Goal: Information Seeking & Learning: Learn about a topic

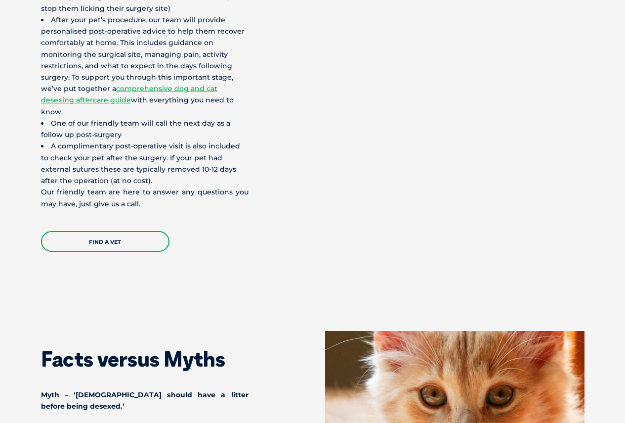
scroll to position [2620, 0]
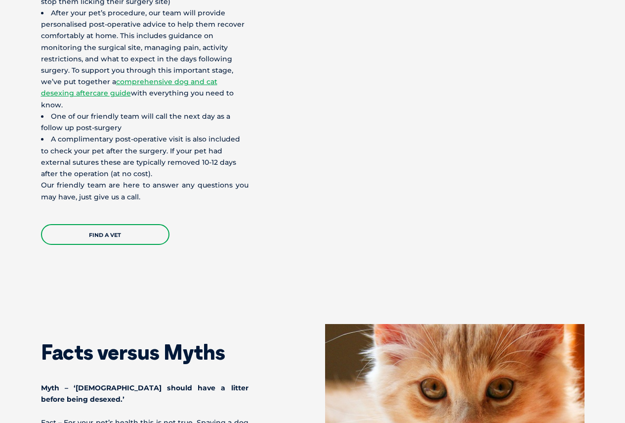
drag, startPoint x: 311, startPoint y: 157, endPoint x: 314, endPoint y: 85, distance: 72.2
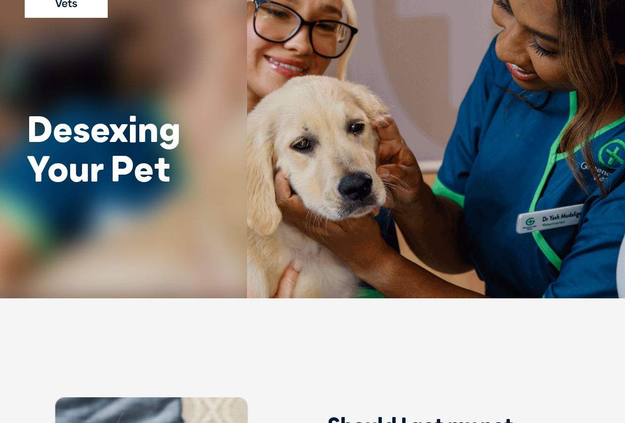
scroll to position [0, 0]
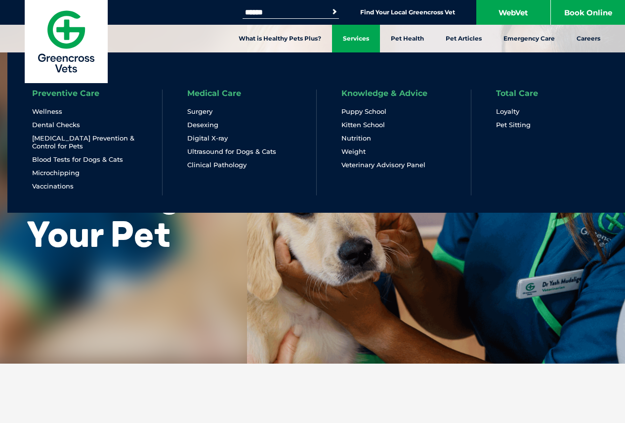
click at [363, 37] on link "Services" at bounding box center [356, 39] width 48 height 28
click at [207, 126] on link "Desexing" at bounding box center [202, 125] width 31 height 8
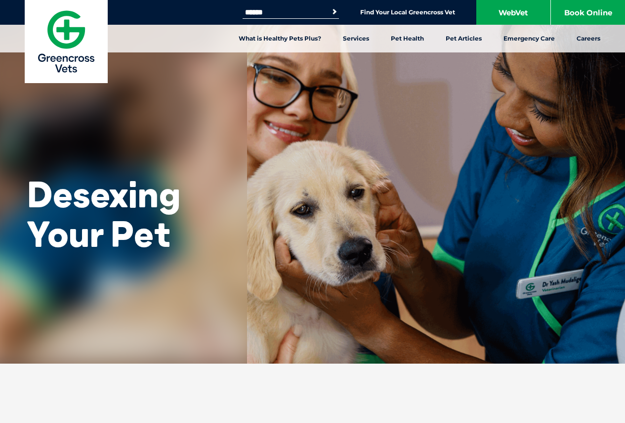
drag, startPoint x: 0, startPoint y: 0, endPoint x: 257, endPoint y: 93, distance: 273.4
click at [257, 93] on div "Desexing Your Pet" at bounding box center [312, 181] width 625 height 363
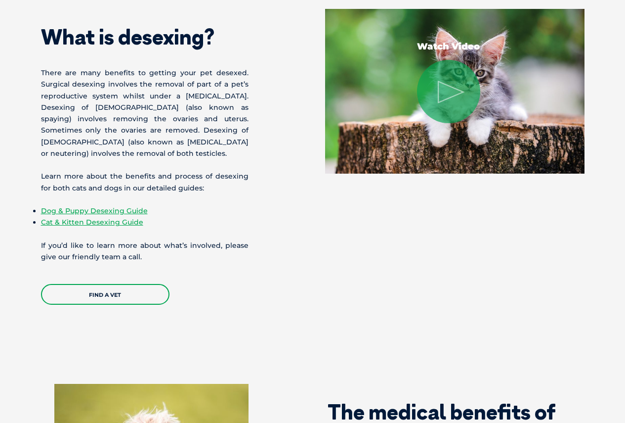
scroll to position [939, 0]
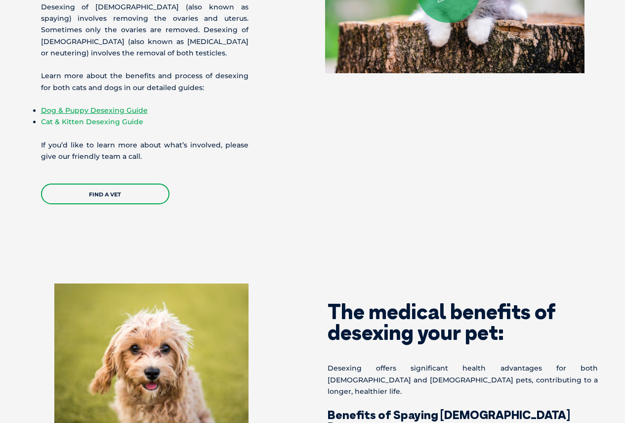
click at [120, 117] on link "Cat & Kitten Desexing Guide" at bounding box center [92, 121] width 102 height 9
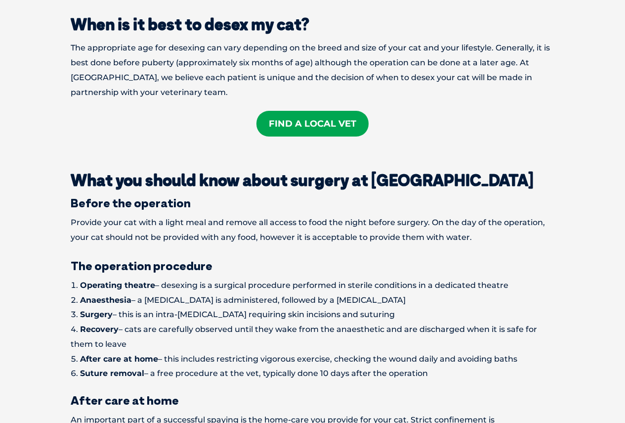
scroll to position [1286, 0]
